Goal: Task Accomplishment & Management: Manage account settings

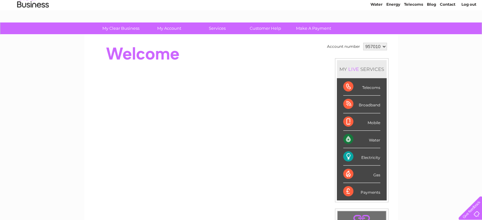
scroll to position [25, 0]
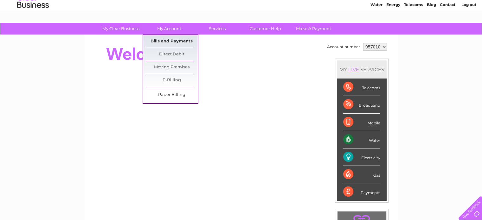
click at [163, 37] on link "Bills and Payments" at bounding box center [171, 41] width 52 height 13
click at [165, 39] on link "Bills and Payments" at bounding box center [171, 41] width 52 height 13
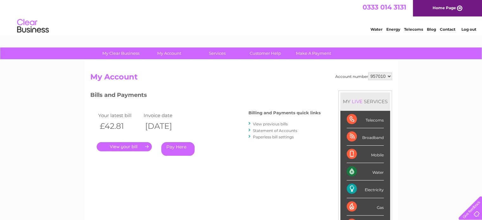
click at [472, 30] on link "Log out" at bounding box center [468, 29] width 15 height 5
